Goal: Information Seeking & Learning: Compare options

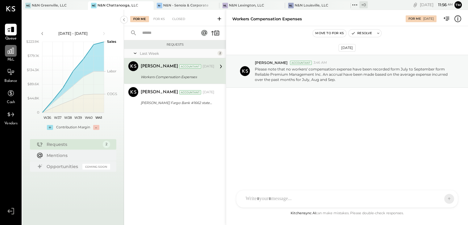
click at [12, 52] on icon at bounding box center [11, 51] width 8 height 8
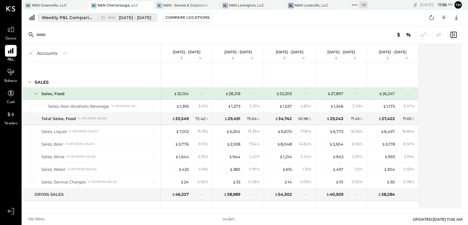
click at [66, 17] on div "Weekly P&L Comparison" at bounding box center [68, 17] width 52 height 6
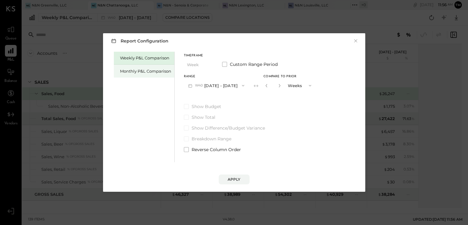
click at [141, 68] on div "Monthly P&L Comparison" at bounding box center [144, 71] width 60 height 13
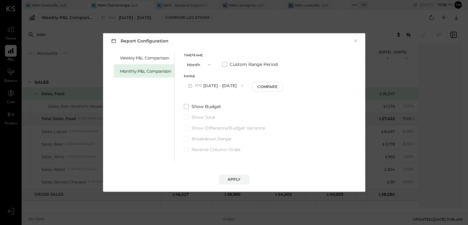
click at [224, 86] on button "M10 [DATE] - [DATE]" at bounding box center [216, 85] width 64 height 11
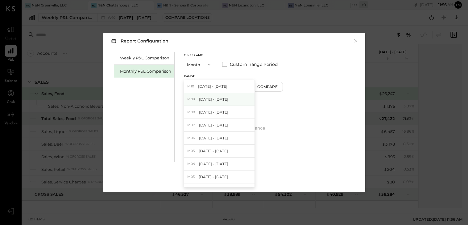
click at [214, 99] on span "[DATE] - [DATE]" at bounding box center [213, 99] width 29 height 5
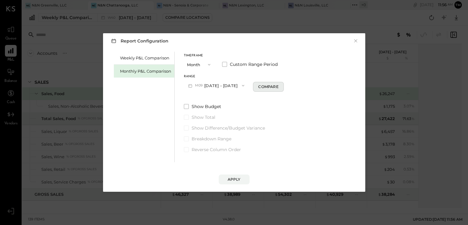
click at [260, 90] on button "Compare" at bounding box center [268, 87] width 31 height 10
click at [265, 86] on icon "button" at bounding box center [267, 86] width 4 height 4
click at [232, 177] on div "Apply" at bounding box center [234, 179] width 13 height 5
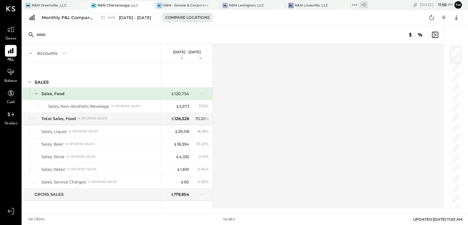
click at [189, 19] on div "Compare Locations" at bounding box center [187, 17] width 44 height 5
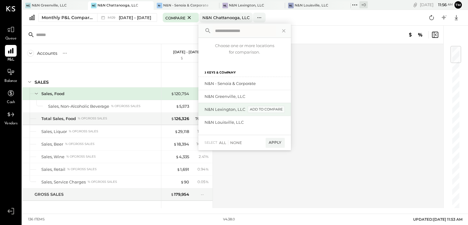
click at [264, 109] on div "add to compare" at bounding box center [266, 109] width 37 height 7
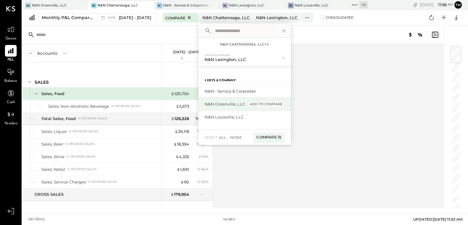
click at [0, 0] on div "add to compare" at bounding box center [0, 0] width 0 height 0
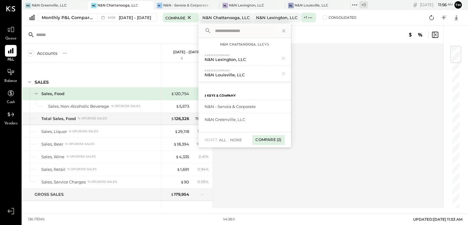
click at [271, 137] on div "Compare (2)" at bounding box center [268, 140] width 32 height 10
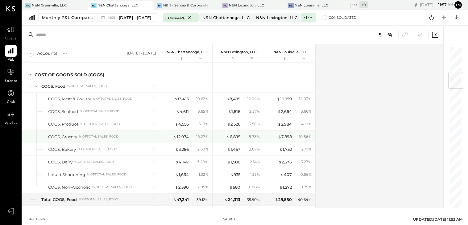
scroll to position [217, 0]
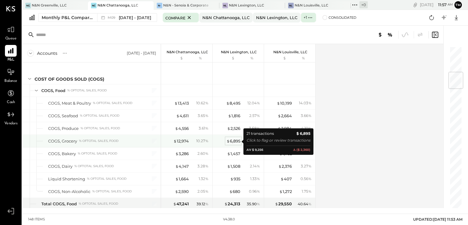
click at [236, 142] on div "$ 6,895" at bounding box center [233, 141] width 14 height 6
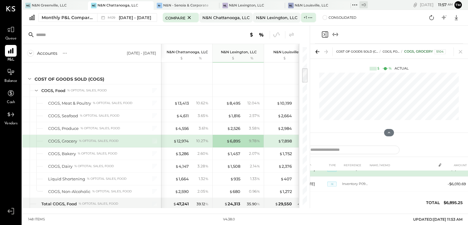
scroll to position [292, 0]
click at [461, 53] on icon at bounding box center [460, 52] width 9 height 9
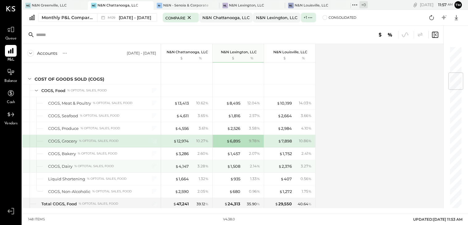
scroll to position [224, 0]
